Goal: Navigation & Orientation: Find specific page/section

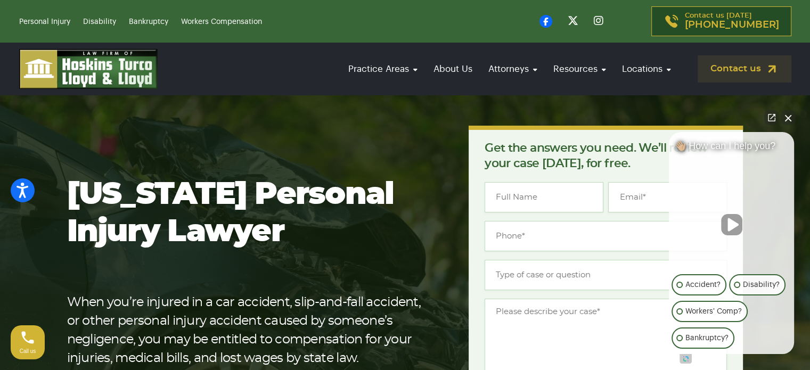
click at [791, 115] on button "Close Intaker Chat Widget" at bounding box center [788, 117] width 15 height 15
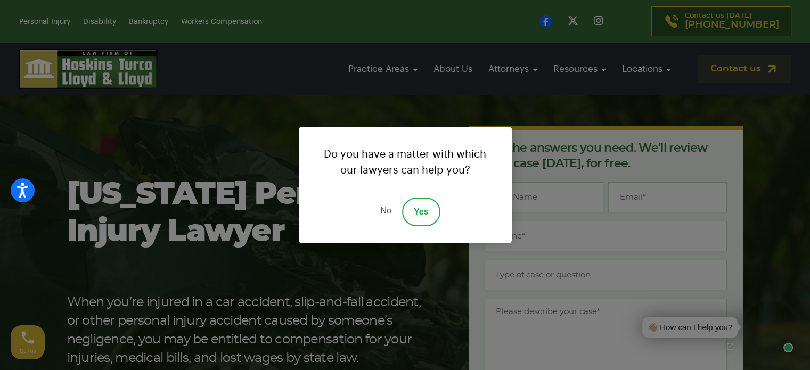
click at [383, 212] on link "No" at bounding box center [386, 212] width 32 height 29
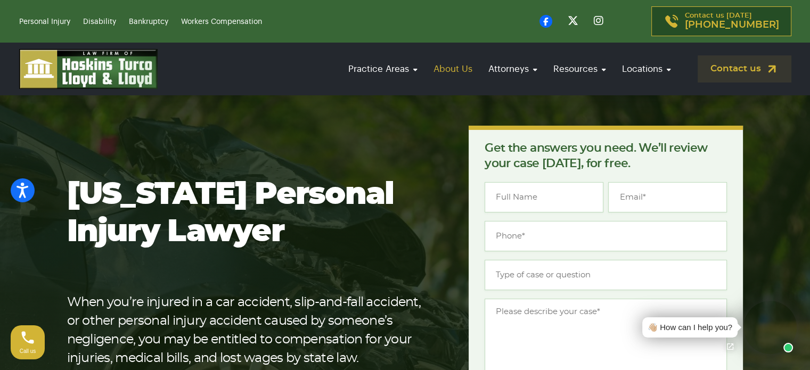
click at [457, 66] on link "About Us" at bounding box center [453, 69] width 50 height 30
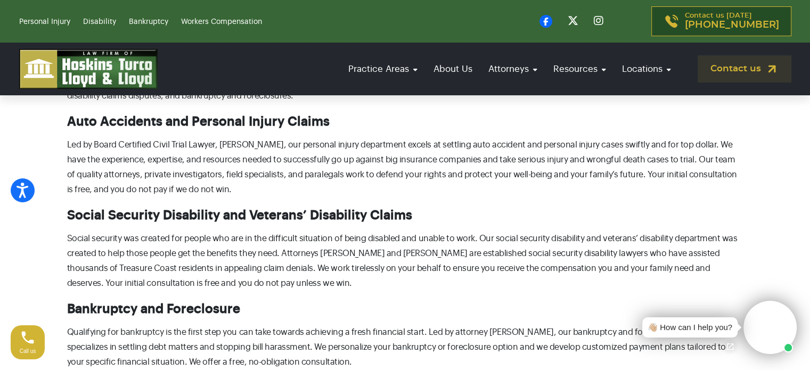
scroll to position [533, 0]
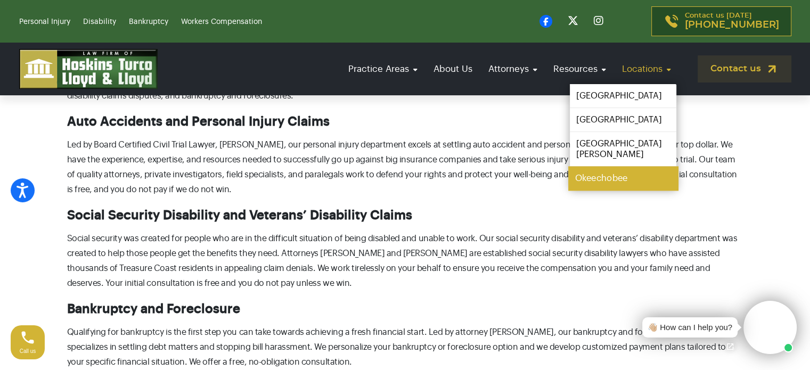
click at [600, 168] on link "Okeechobee" at bounding box center [624, 179] width 110 height 24
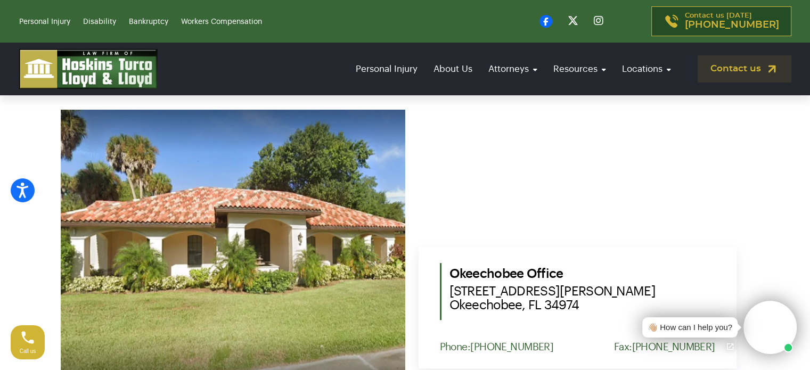
scroll to position [533, 0]
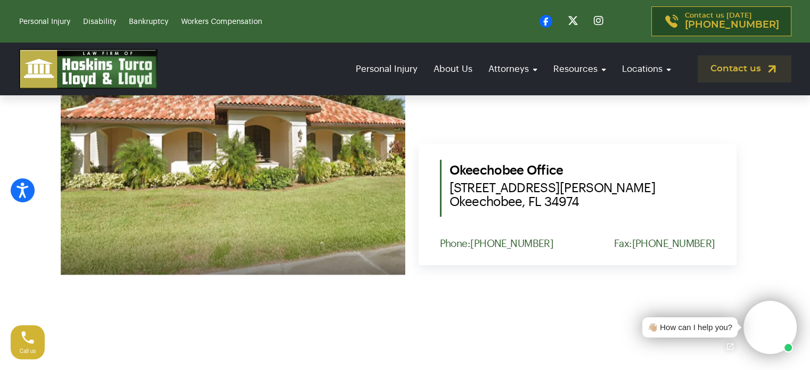
click at [556, 193] on span "[STREET_ADDRESS][PERSON_NAME]" at bounding box center [583, 195] width 266 height 28
click at [539, 198] on span "[STREET_ADDRESS][PERSON_NAME]" at bounding box center [583, 195] width 266 height 28
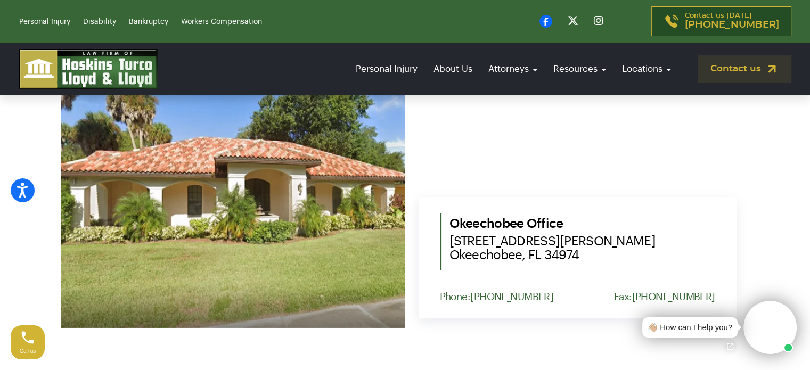
scroll to position [373, 0]
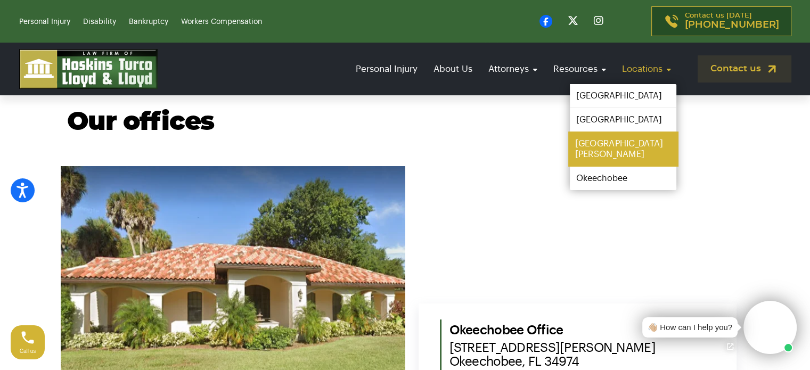
click at [602, 140] on link "[GEOGRAPHIC_DATA][PERSON_NAME]" at bounding box center [624, 149] width 110 height 35
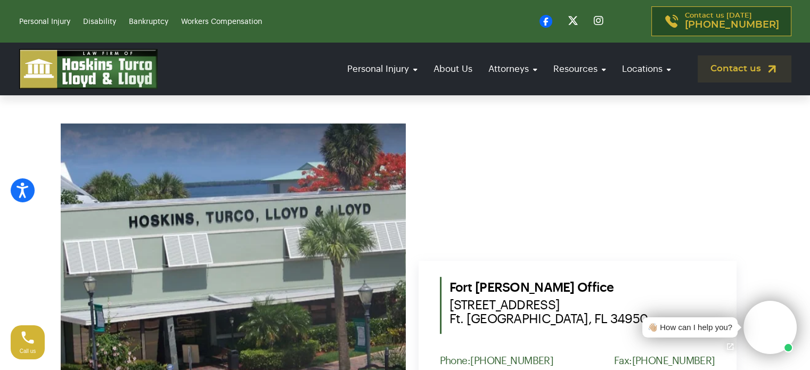
scroll to position [426, 0]
